Goal: Check status

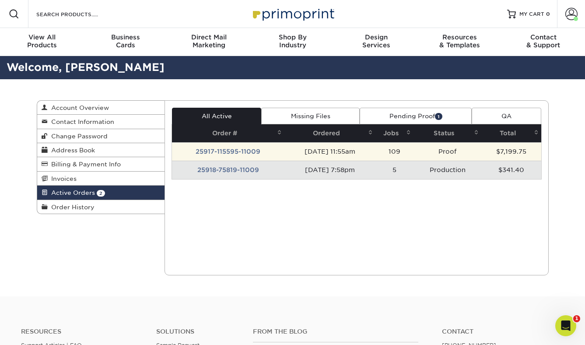
click at [241, 151] on td "25917-115595-11009" at bounding box center [228, 151] width 112 height 18
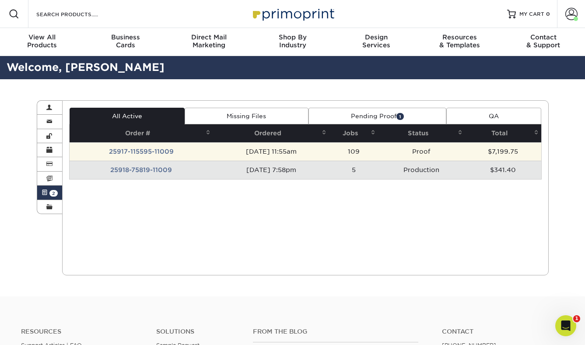
click at [242, 151] on td "[DATE] 11:55am" at bounding box center [271, 151] width 116 height 18
click at [126, 155] on td "25917-115595-11009" at bounding box center [141, 151] width 143 height 18
click at [121, 152] on td "25917-115595-11009" at bounding box center [141, 151] width 143 height 18
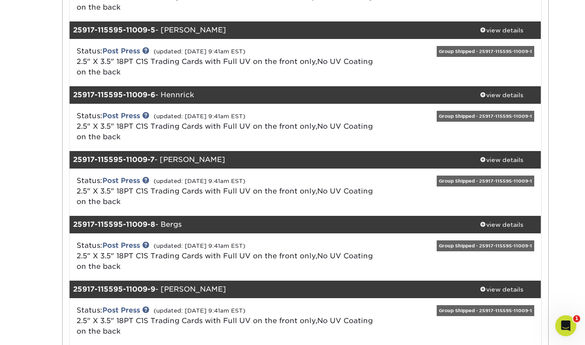
scroll to position [548, 0]
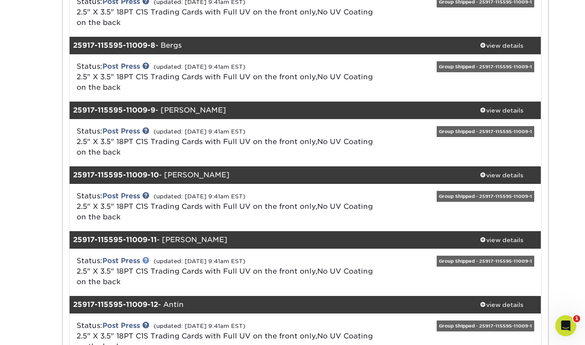
click at [148, 261] on link at bounding box center [145, 259] width 7 height 7
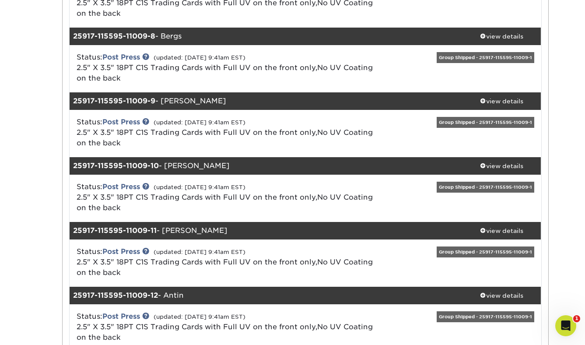
scroll to position [0, 0]
